Goal: Information Seeking & Learning: Learn about a topic

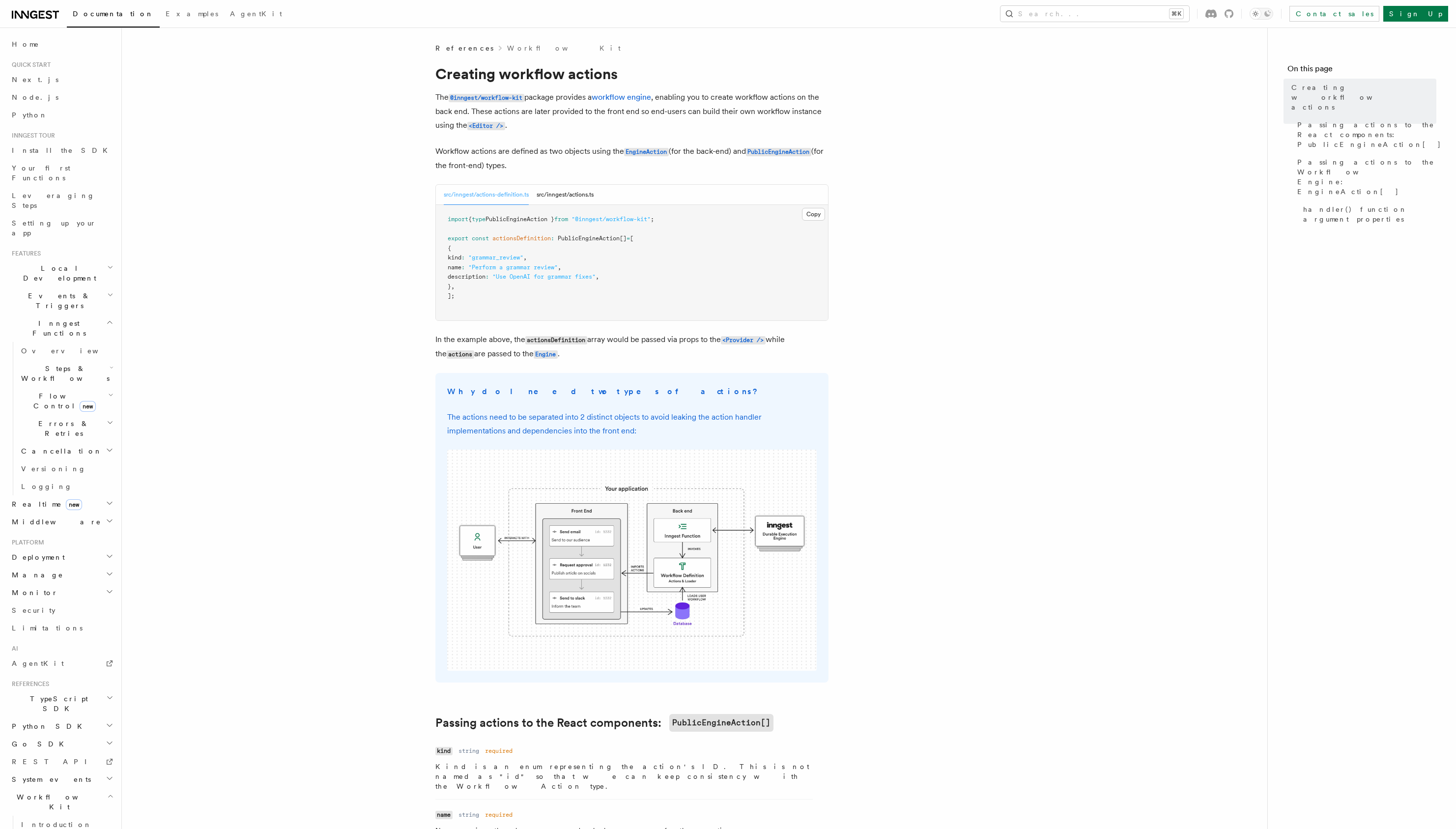
click at [83, 513] on h2 "Middleware" at bounding box center [62, 522] width 107 height 18
click at [84, 495] on h2 "Realtime new" at bounding box center [62, 504] width 107 height 18
click at [68, 359] on h2 "Steps & Workflows" at bounding box center [66, 373] width 98 height 28
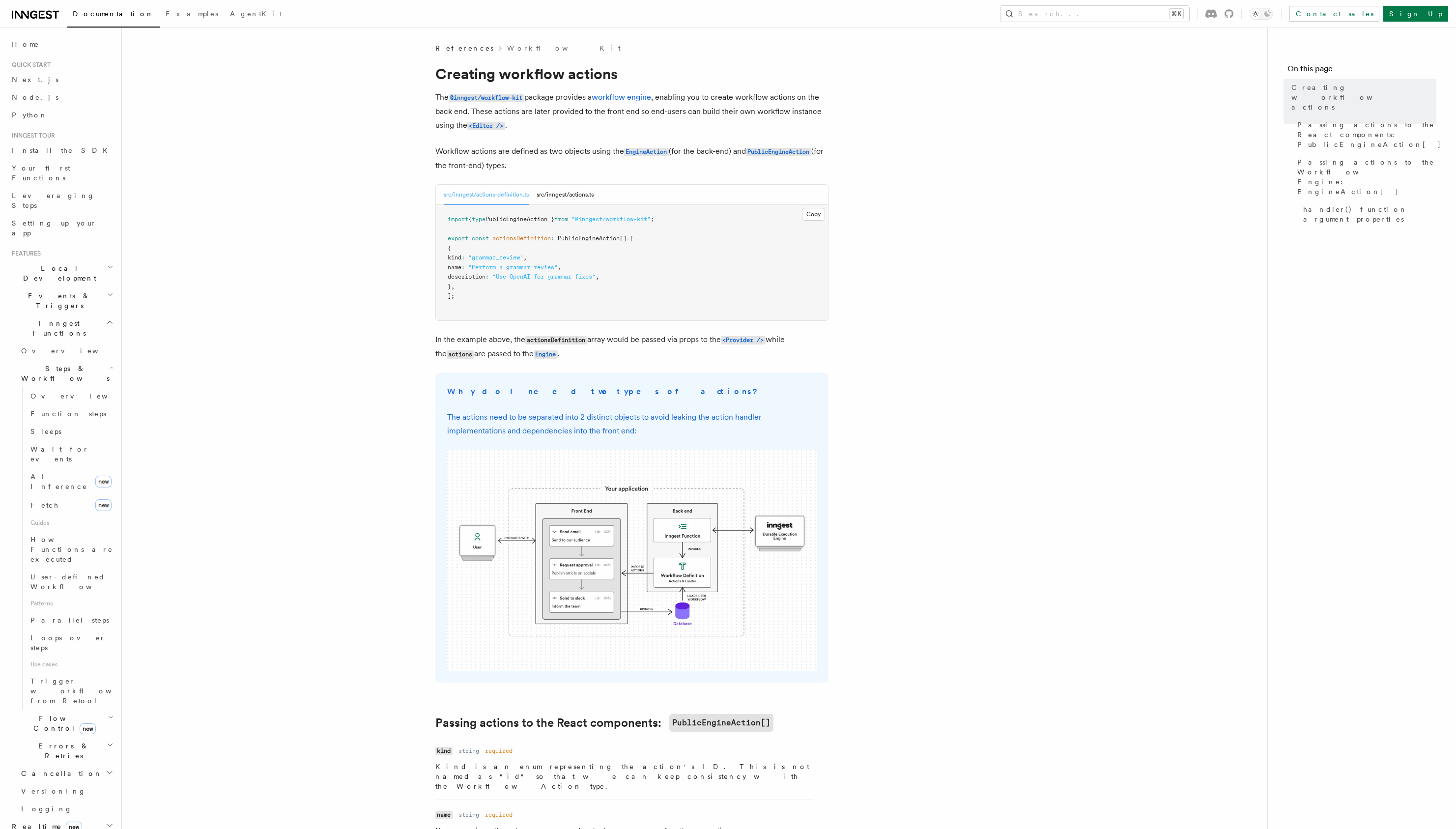
click at [68, 359] on h2 "Steps & Workflows" at bounding box center [66, 373] width 98 height 28
click at [66, 690] on h2 "TypeScript SDK" at bounding box center [62, 704] width 107 height 28
click at [50, 576] on span "Create a function" at bounding box center [50, 584] width 58 height 18
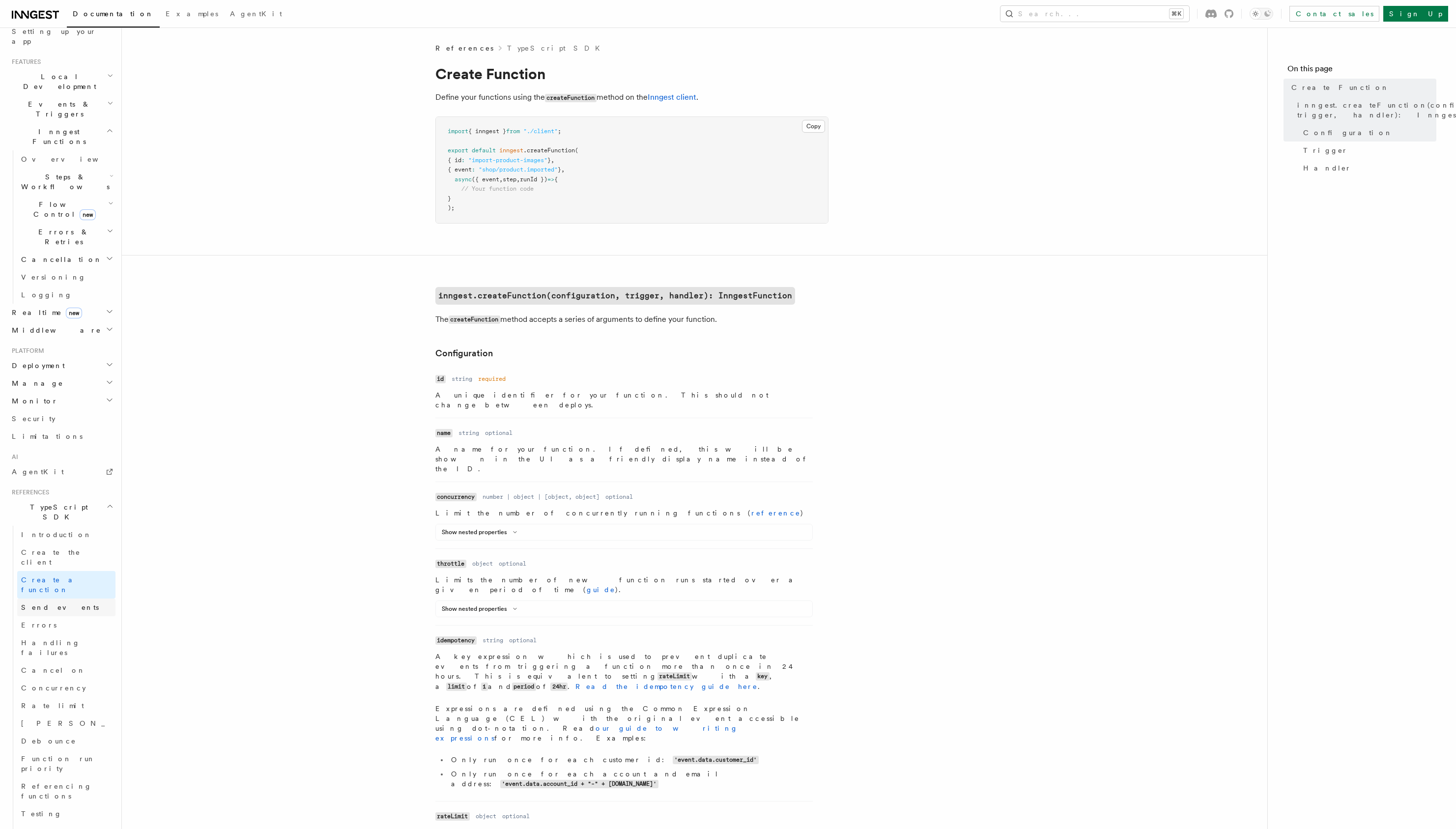
click at [53, 604] on span "Send events" at bounding box center [59, 607] width 77 height 8
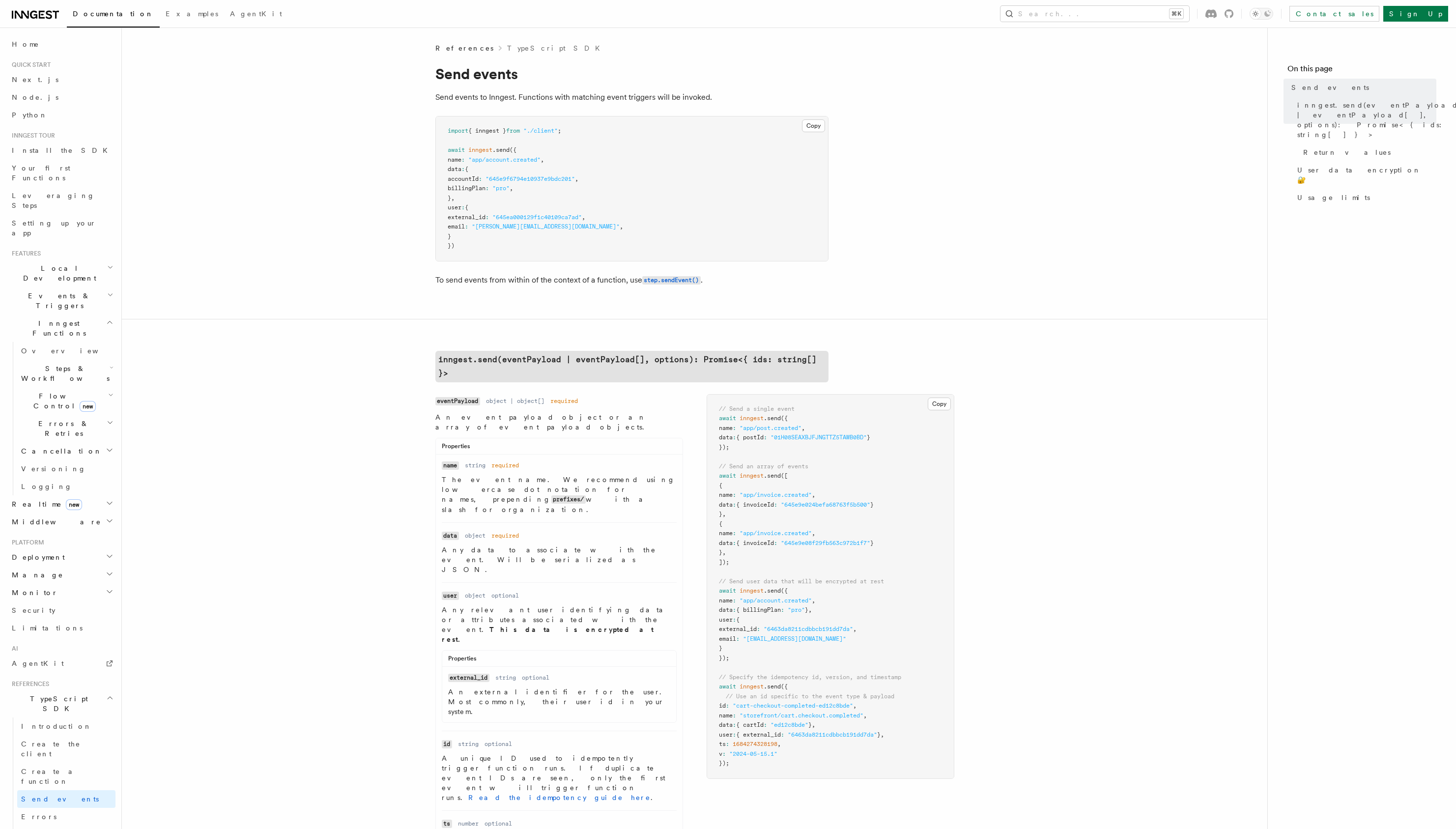
click at [100, 287] on h2 "Events & Triggers" at bounding box center [62, 301] width 107 height 28
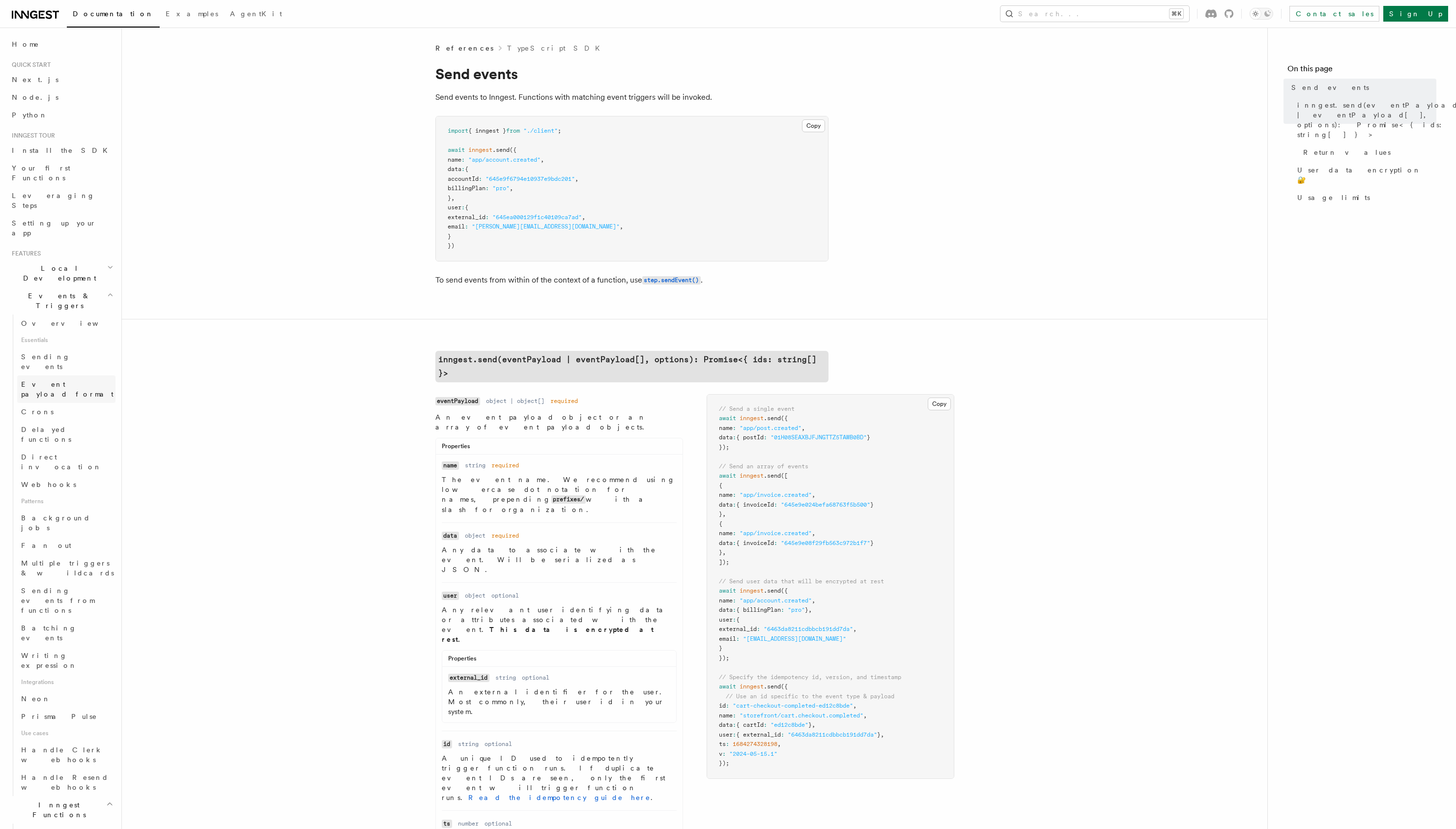
click at [86, 380] on span "Event payload format" at bounding box center [67, 389] width 92 height 18
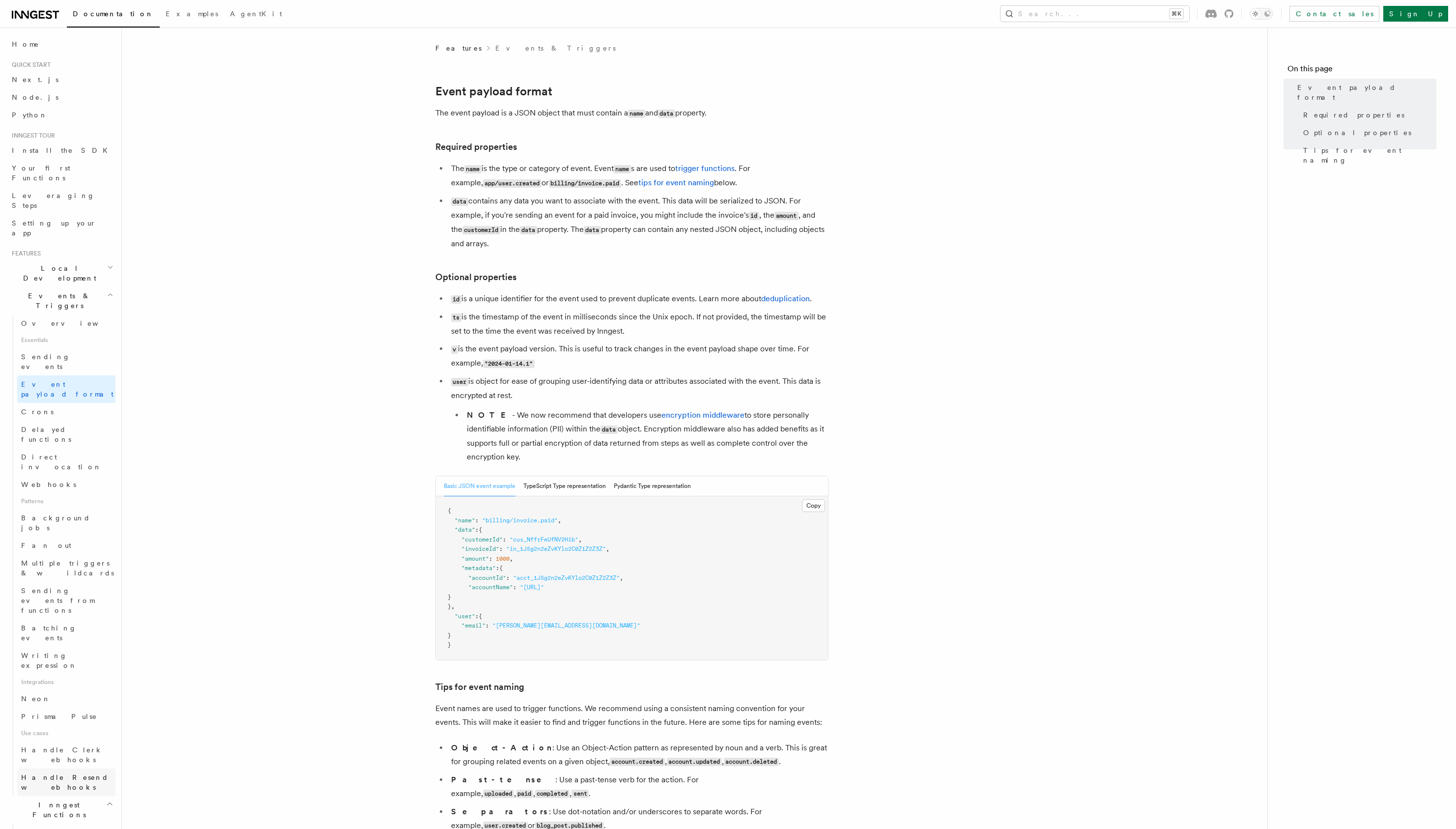
click at [96, 773] on span "Handle Resend webhooks" at bounding box center [64, 782] width 88 height 18
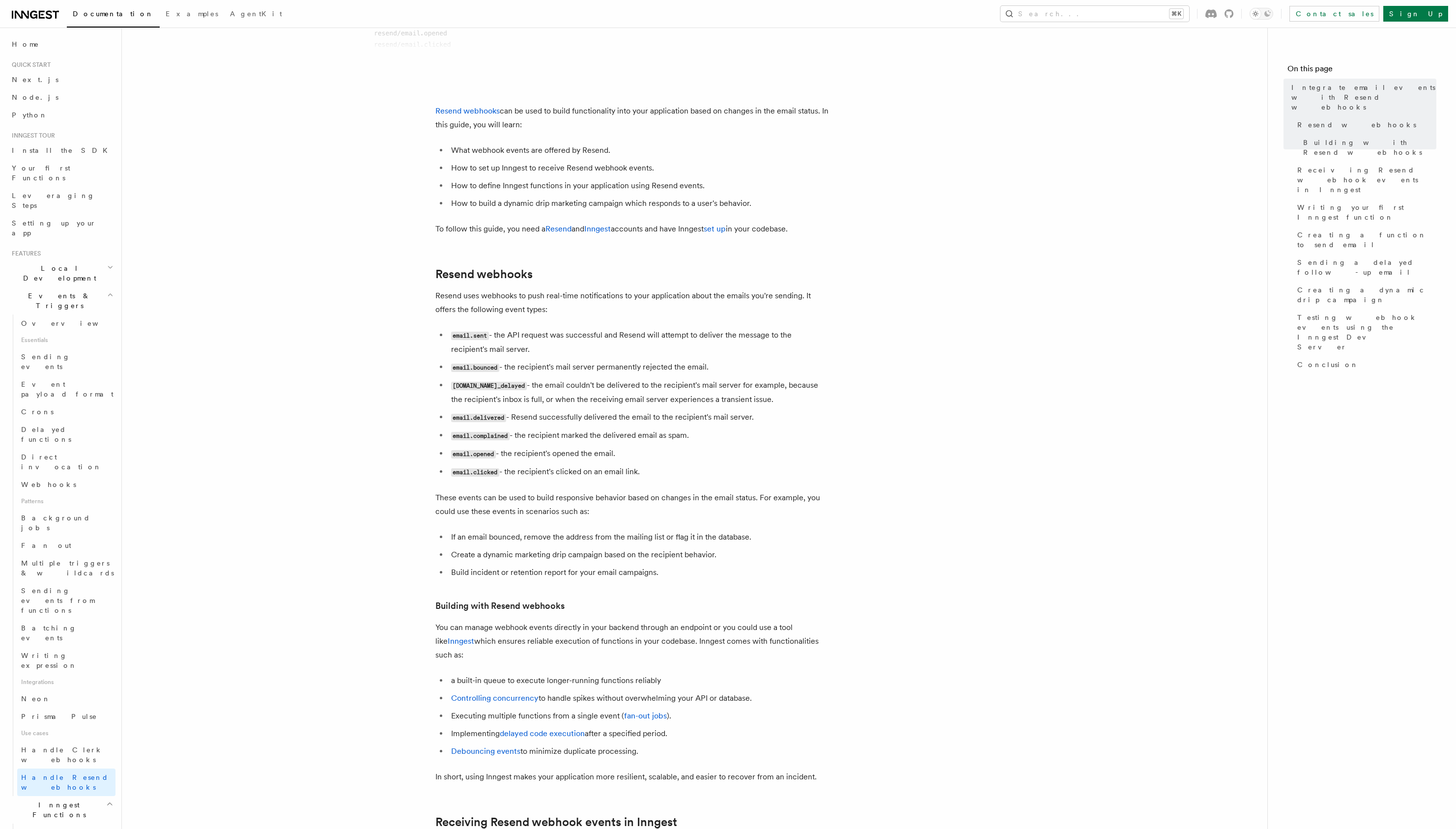
scroll to position [164, 0]
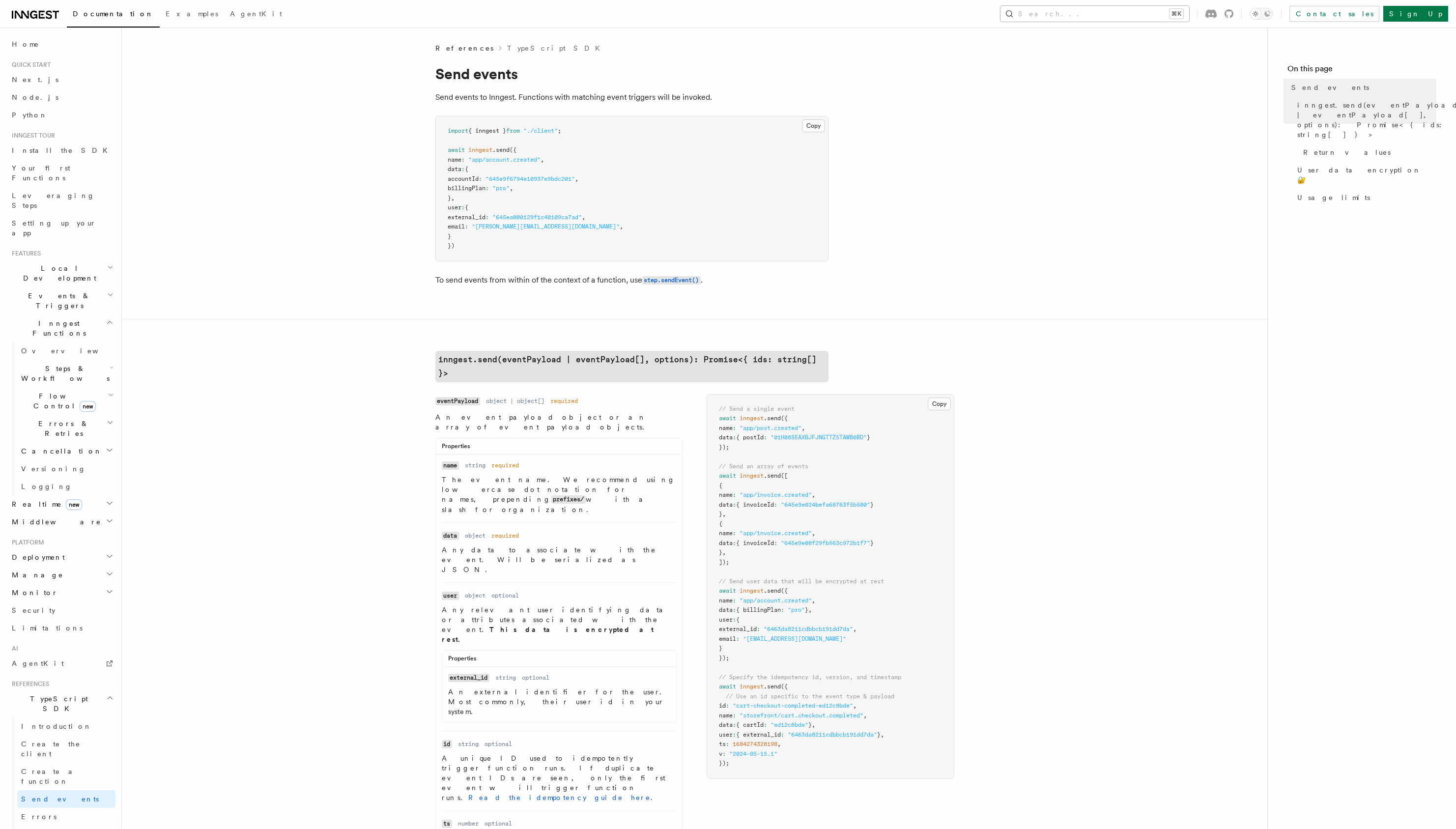
click at [1154, 6] on button "Search... ⌘K" at bounding box center [1095, 14] width 189 height 16
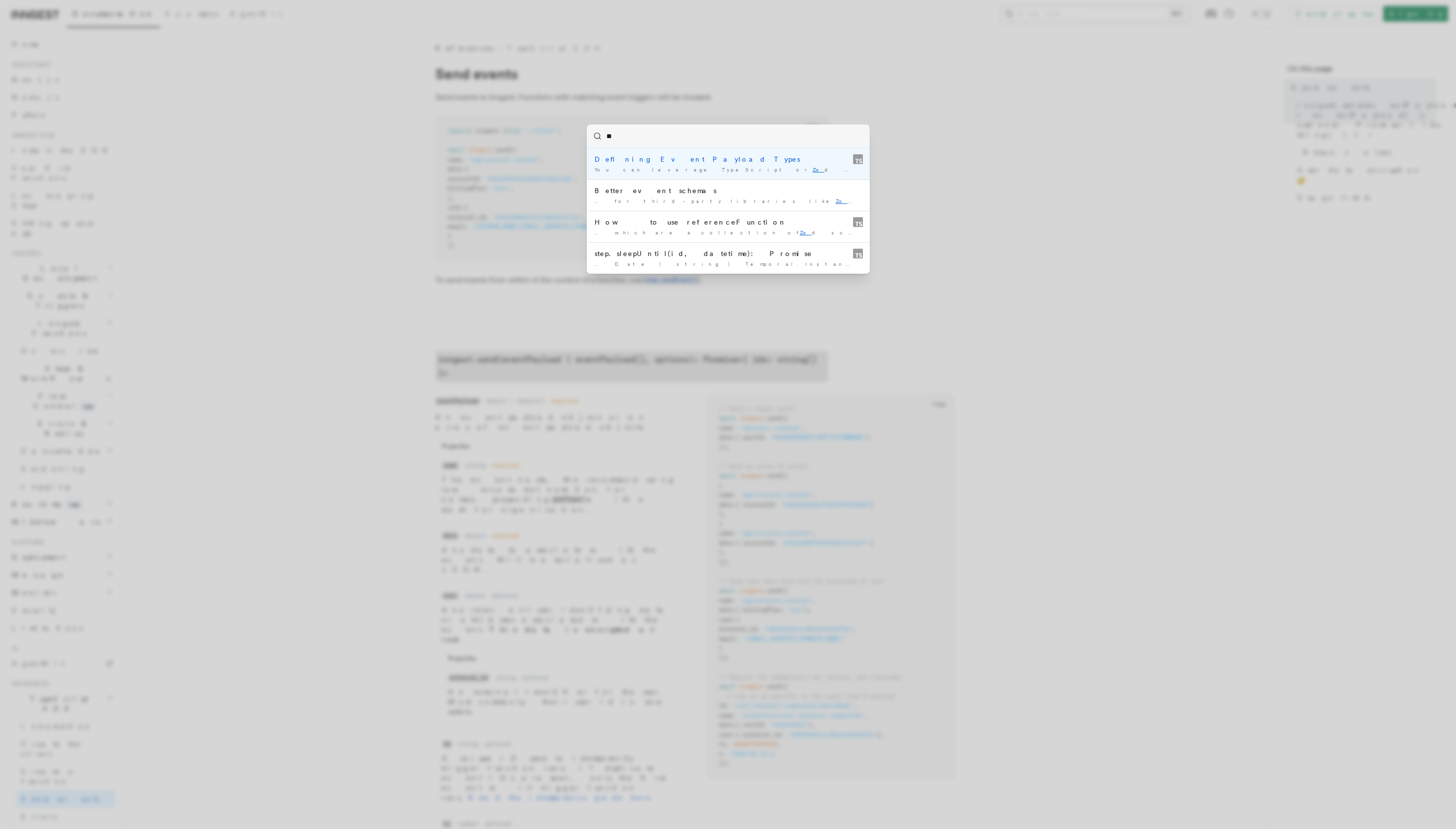
type input "***"
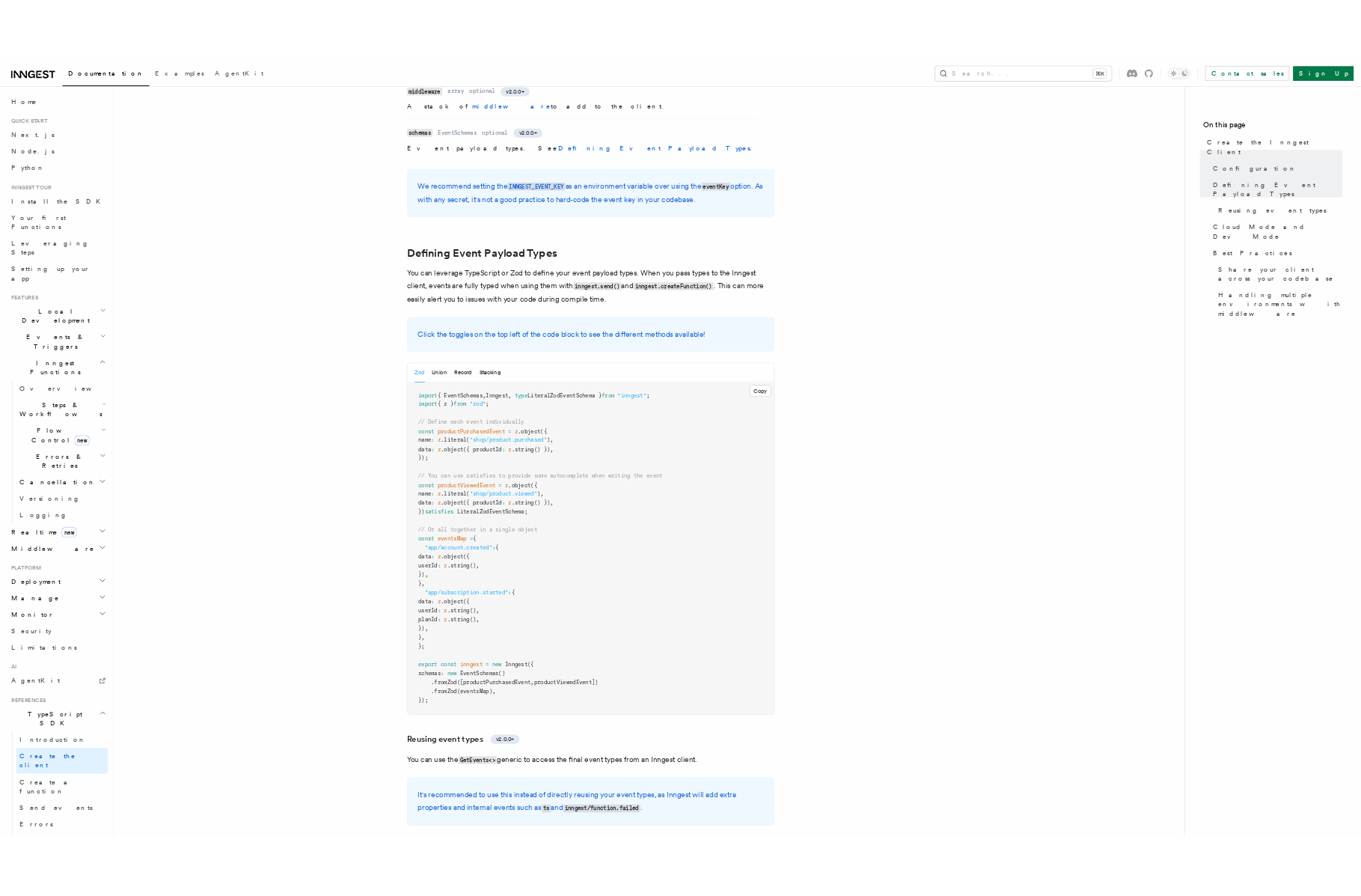
scroll to position [1214, 0]
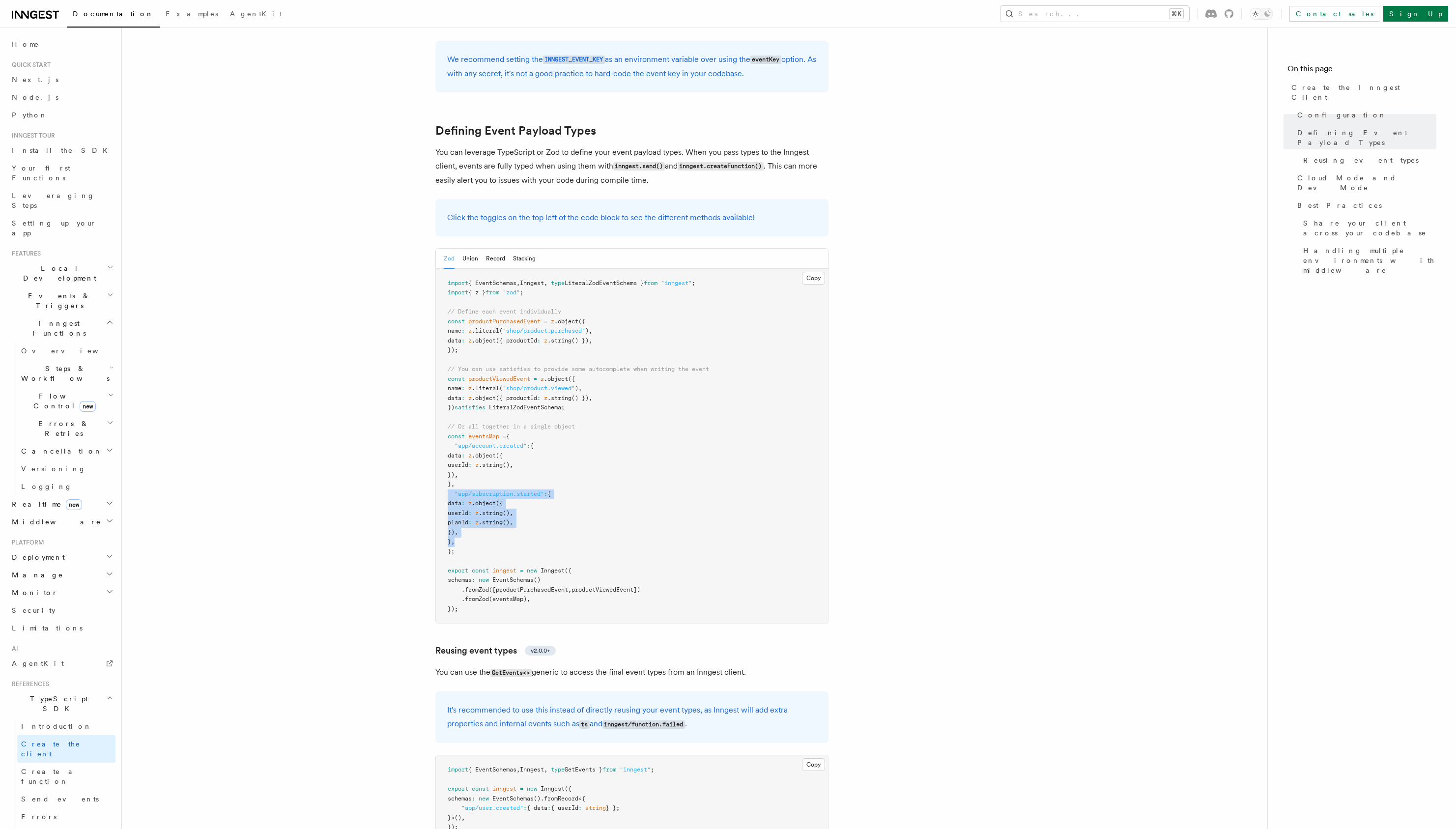
copy code ""app/subscription.started" : { data : z .object ({ userId : z .string () , plan…"
drag, startPoint x: 465, startPoint y: 464, endPoint x: 435, endPoint y: 415, distance: 57.5
click at [431, 416] on article "References TypeScript SDK Create the Inngest Client The Inngest client object i…" at bounding box center [694, 627] width 1114 height 2761
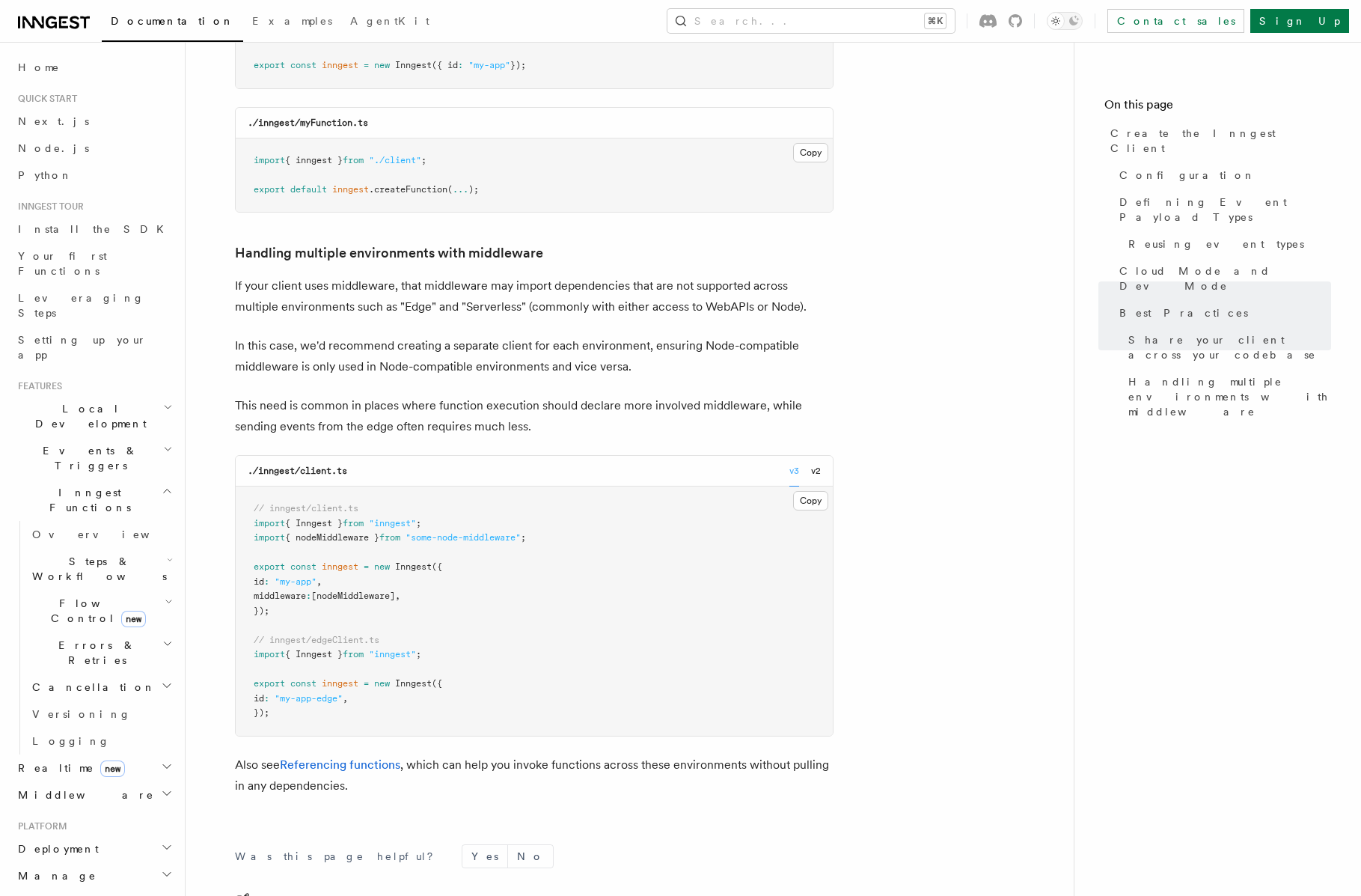
scroll to position [3182, 0]
click at [1149, 300] on link "Best Practices" at bounding box center [1222, 312] width 218 height 27
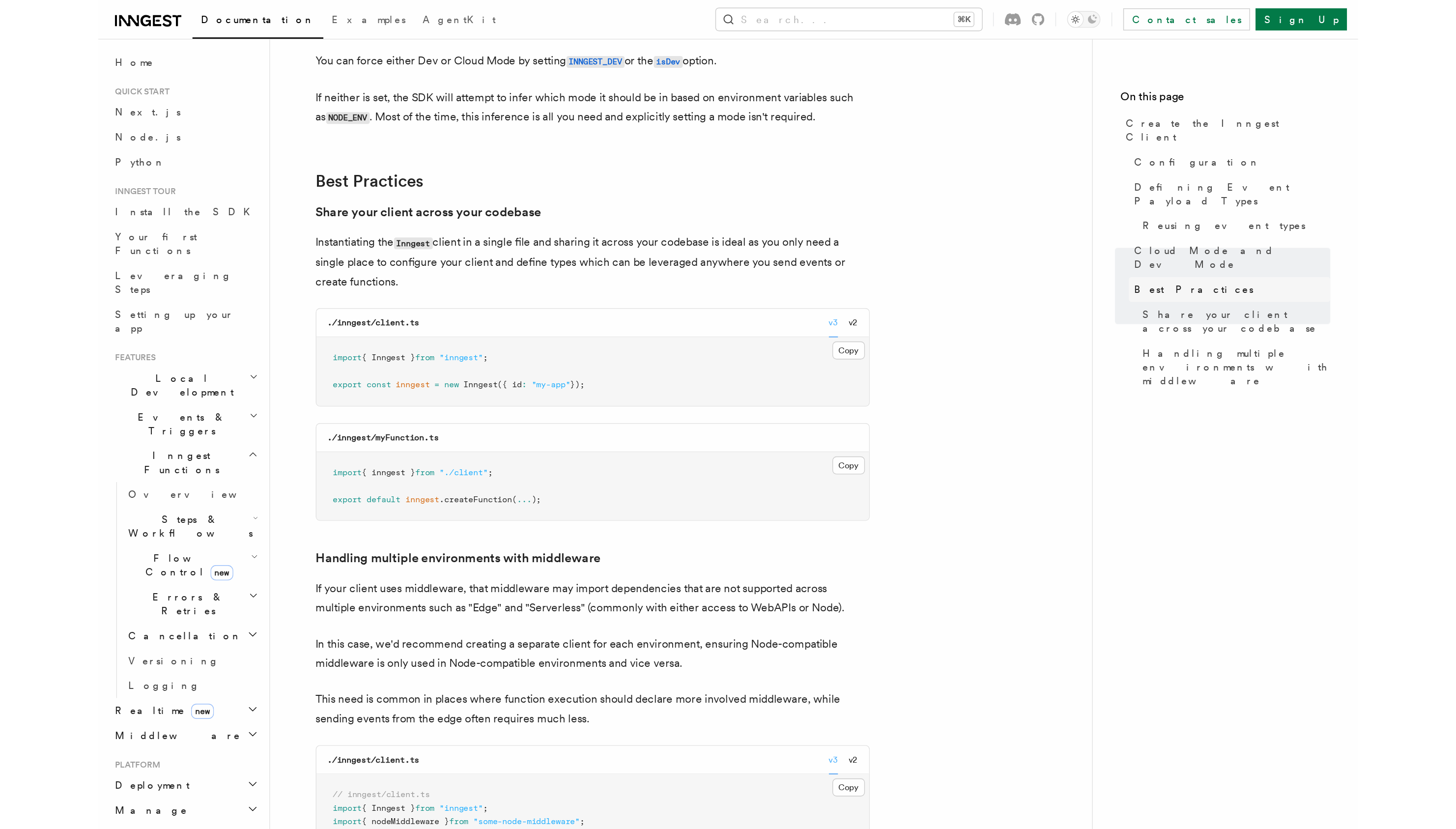
scroll to position [1856, 0]
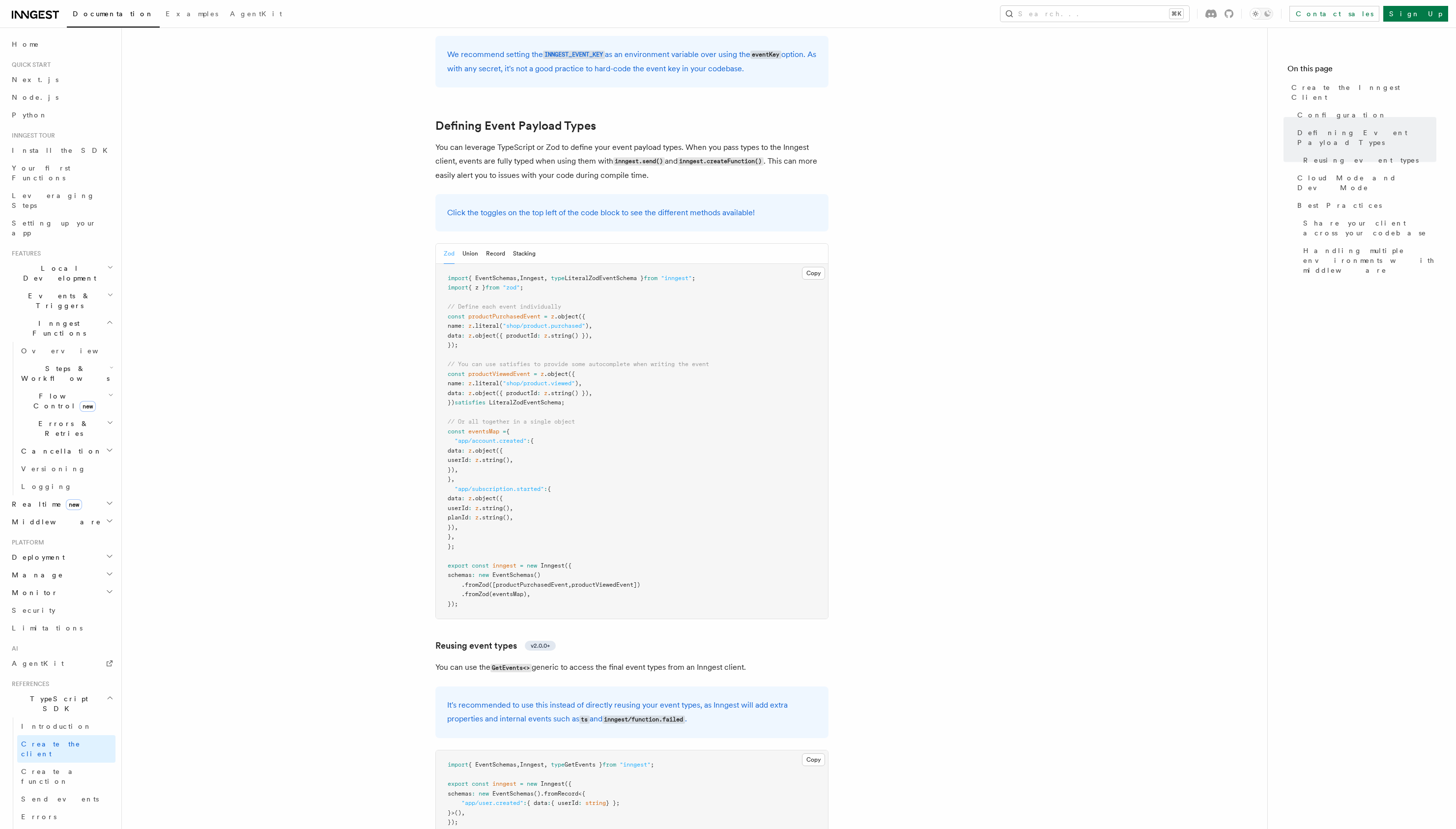
scroll to position [797, 0]
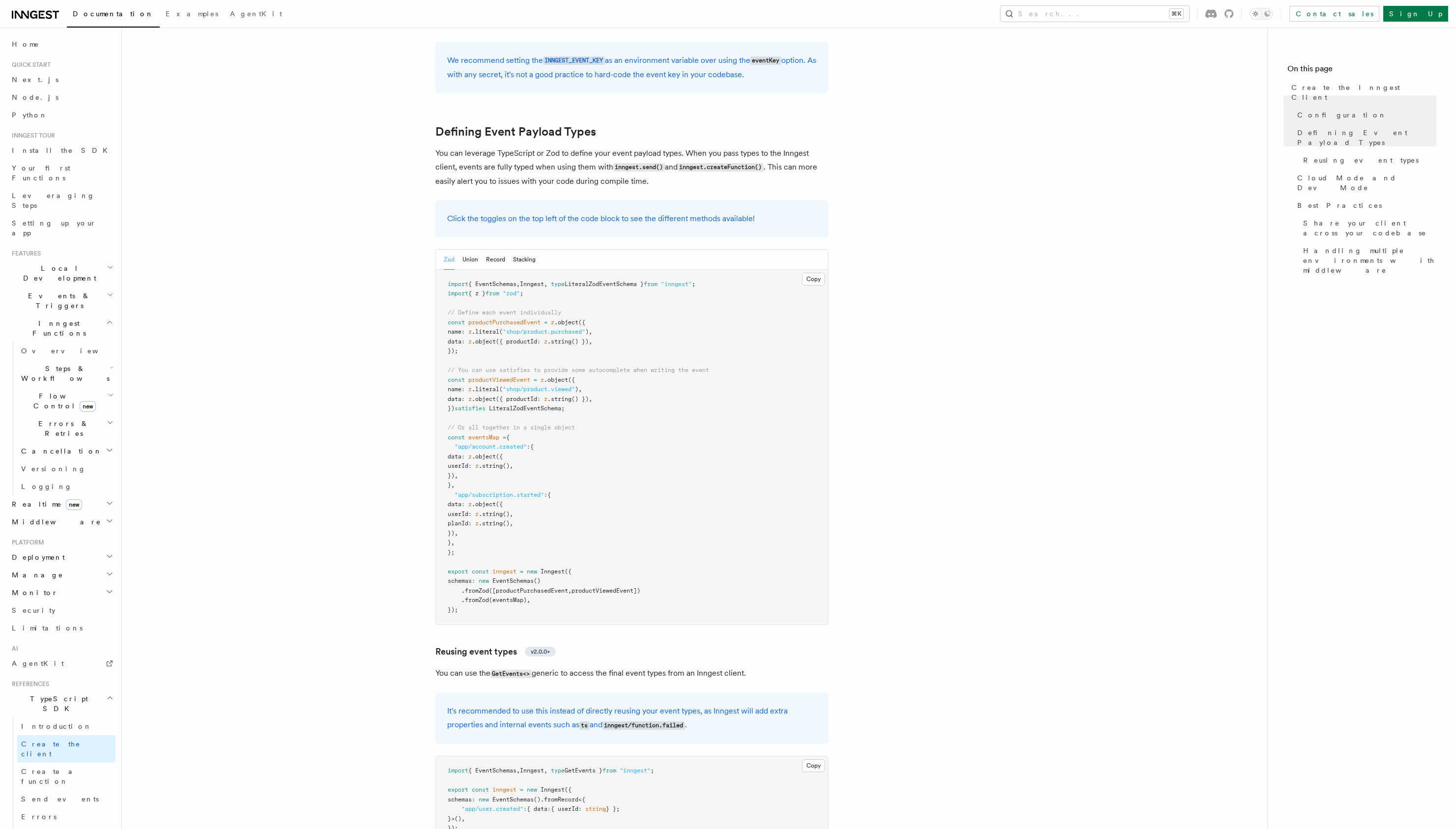
scroll to position [797, 0]
copy code "const eventsMap = { "app/account.created" : { data : z .object ({ userId : z .s…"
drag, startPoint x: 463, startPoint y: 474, endPoint x: 442, endPoint y: 361, distance: 114.9
click at [442, 361] on pre "import { EventSchemas , Inngest , type LiteralZodEventSchema } from "inngest" ;…" at bounding box center [632, 446] width 392 height 355
